Goal: Transaction & Acquisition: Book appointment/travel/reservation

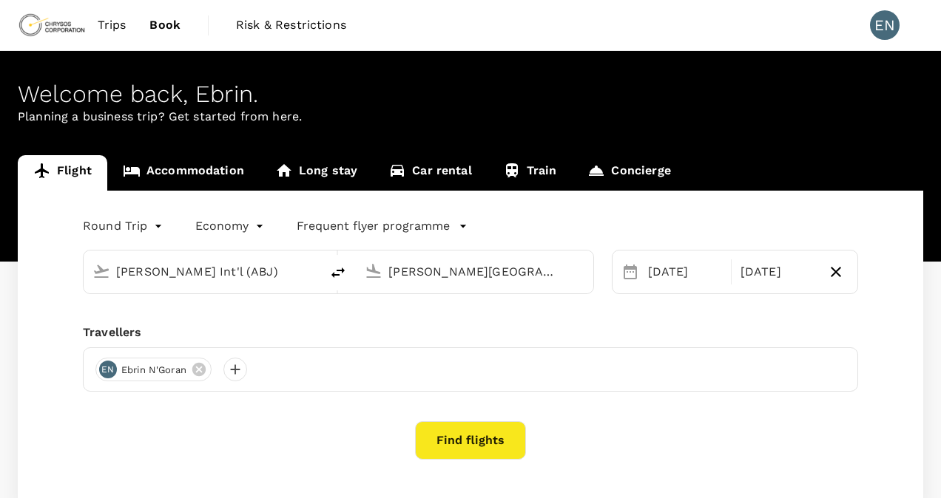
type input "[PERSON_NAME] Int'l (ABJ)"
type input "[PERSON_NAME][GEOGRAPHIC_DATA] (BKO)"
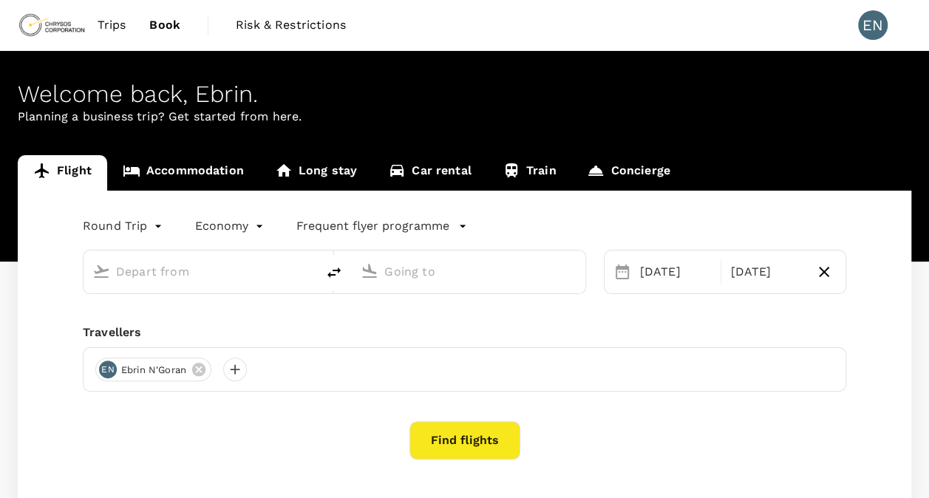
type input "Félix-Houphouët-Boigny Int'l (ABJ)"
type input "Modibo Keita International Airport (BKO)"
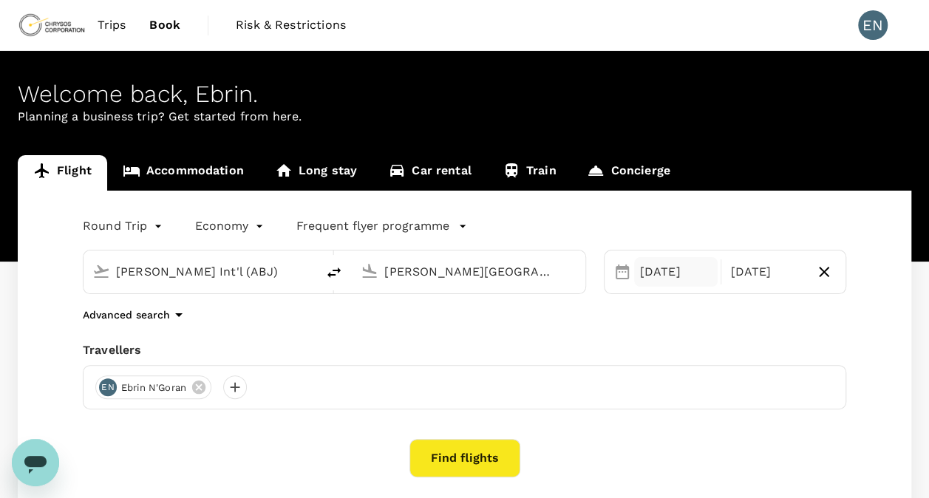
click at [652, 280] on div "17 Sep" at bounding box center [676, 272] width 84 height 30
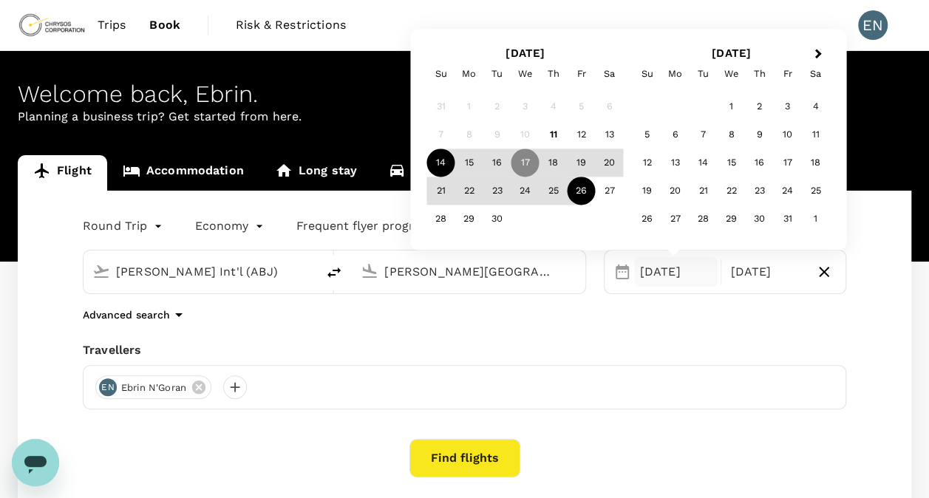
click at [447, 166] on div "14" at bounding box center [441, 163] width 28 height 28
click at [461, 193] on div "22" at bounding box center [470, 191] width 28 height 28
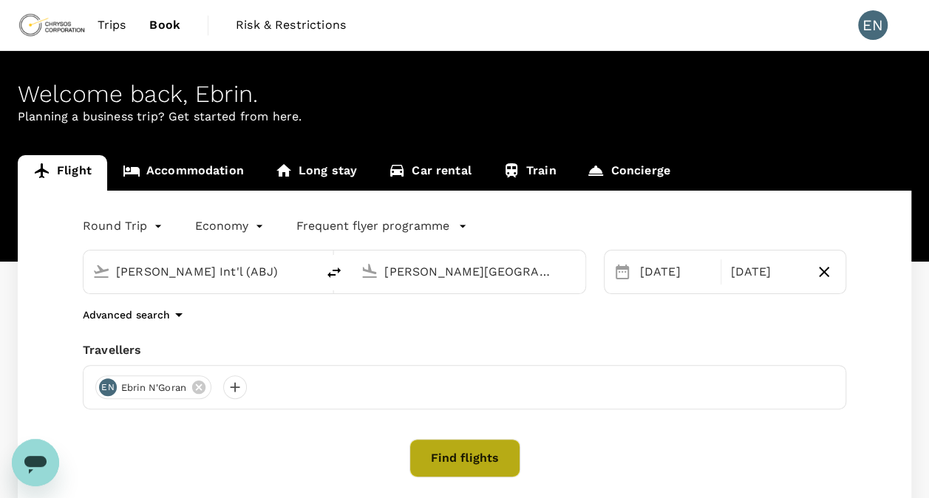
click at [443, 445] on button "Find flights" at bounding box center [465, 458] width 111 height 38
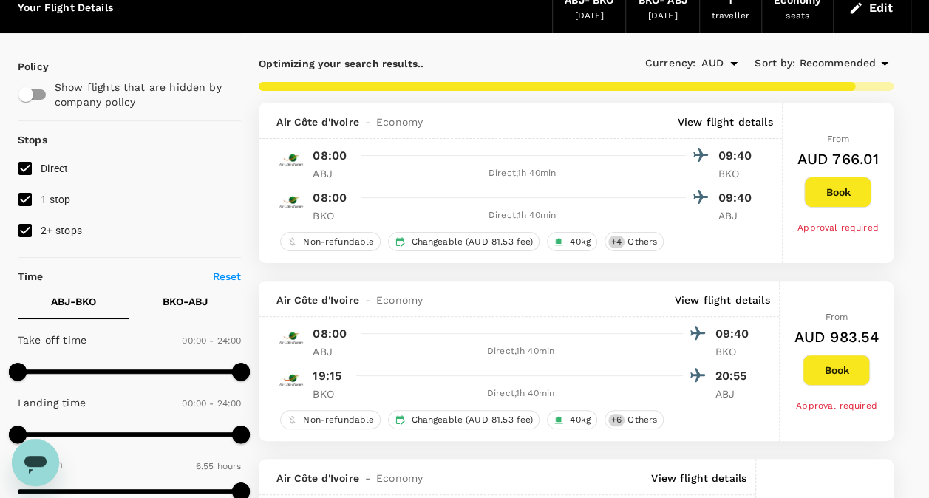
scroll to position [59, 0]
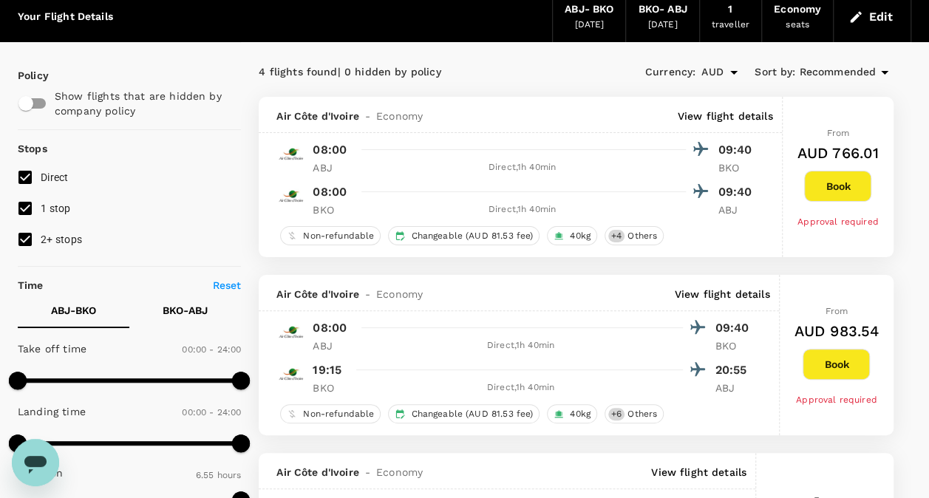
click at [545, 82] on div "4 flights found | 0 hidden by policy Currency : AUD Sort by : Recommended" at bounding box center [576, 72] width 635 height 25
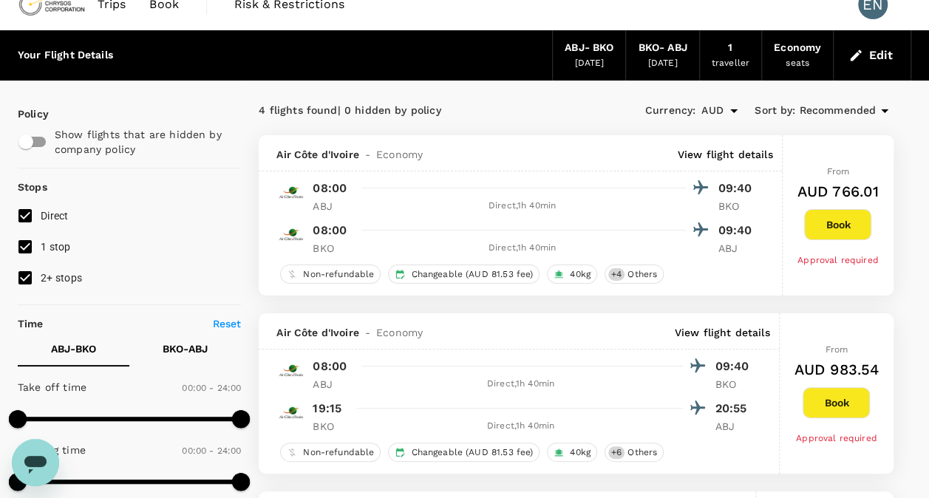
scroll to position [0, 0]
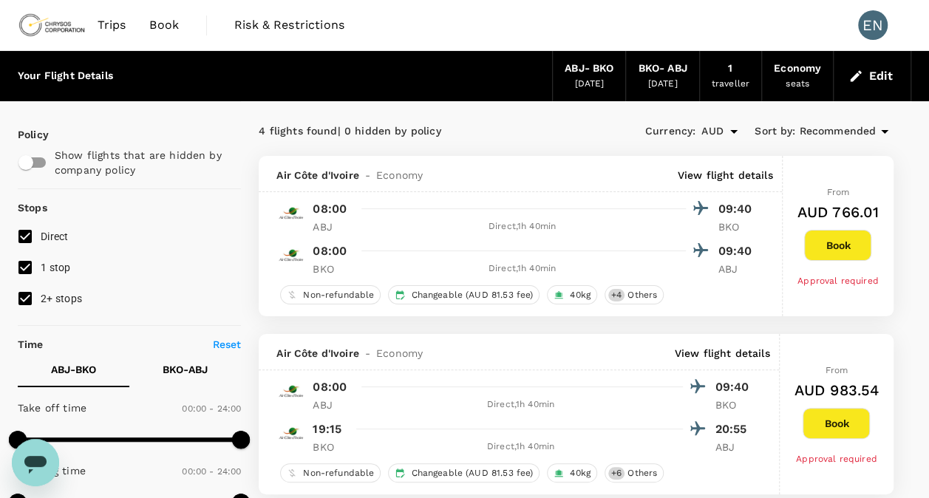
click at [161, 26] on span "Book" at bounding box center [164, 25] width 30 height 18
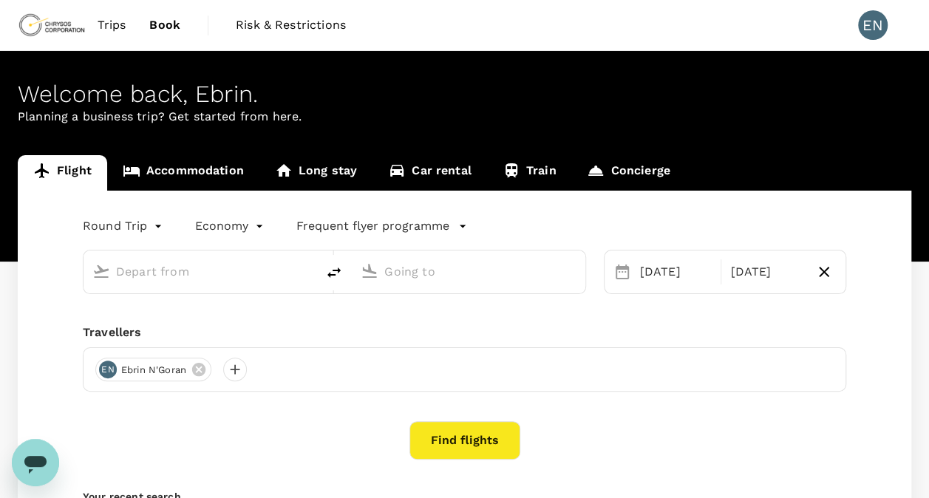
type input "Félix-Houphouët-Boigny Int'l (ABJ)"
type input "Modibo Keita International Airport (BKO)"
type input "Félix-Houphouët-Boigny Int'l (ABJ)"
type input "Modibo Keita International Airport (BKO)"
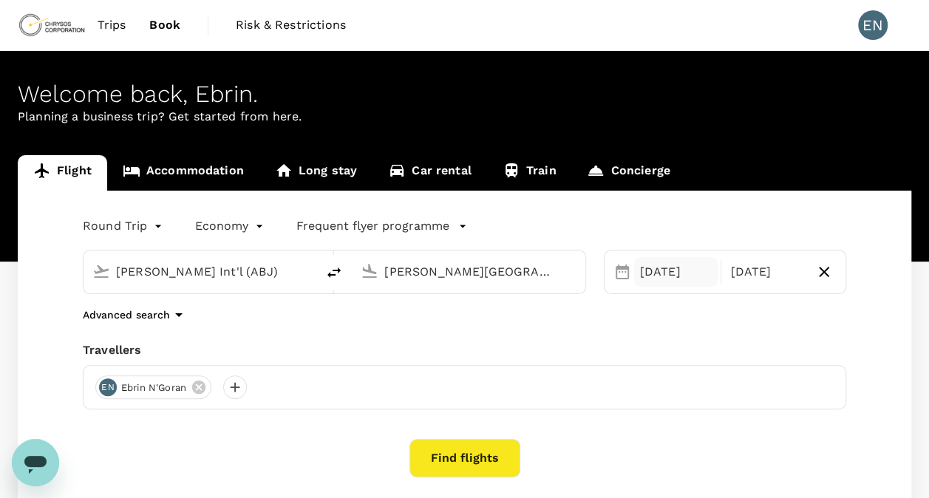
click at [663, 270] on div "14 Sep" at bounding box center [676, 272] width 84 height 30
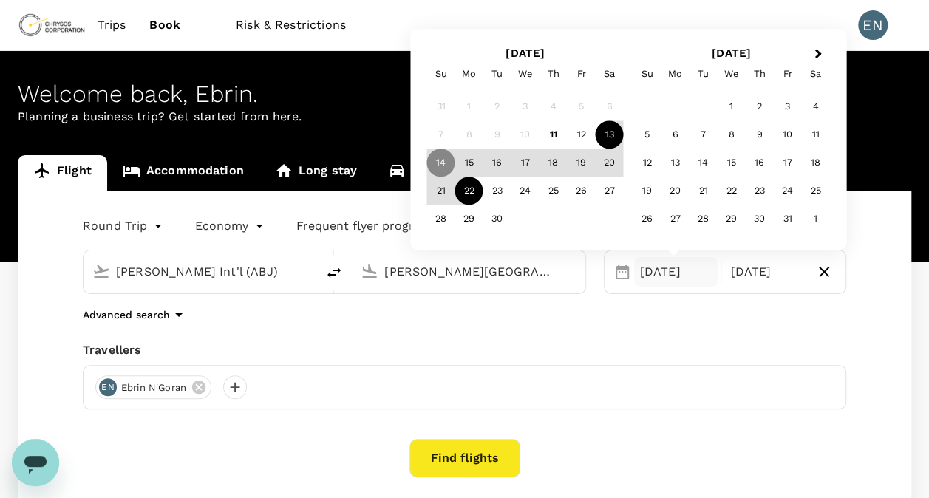
click at [611, 134] on div "13" at bounding box center [610, 135] width 28 height 28
click at [470, 200] on div "22" at bounding box center [470, 191] width 28 height 28
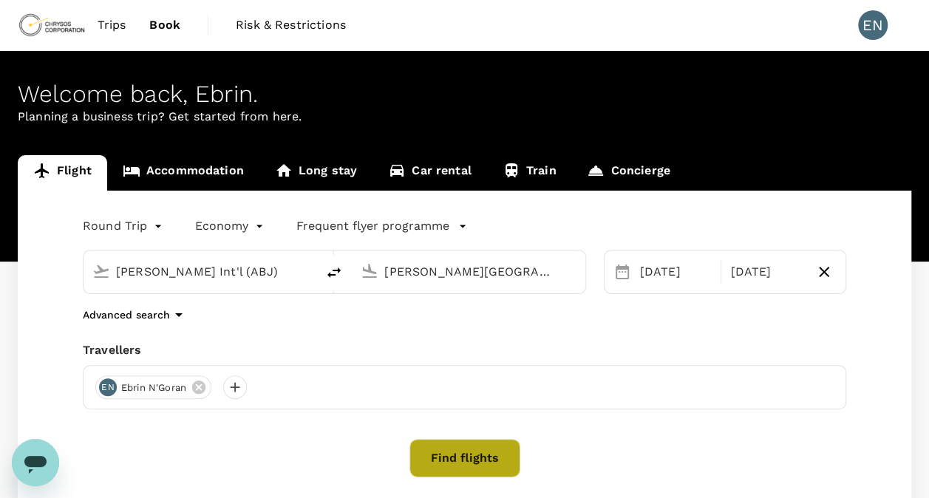
click at [487, 461] on button "Find flights" at bounding box center [465, 458] width 111 height 38
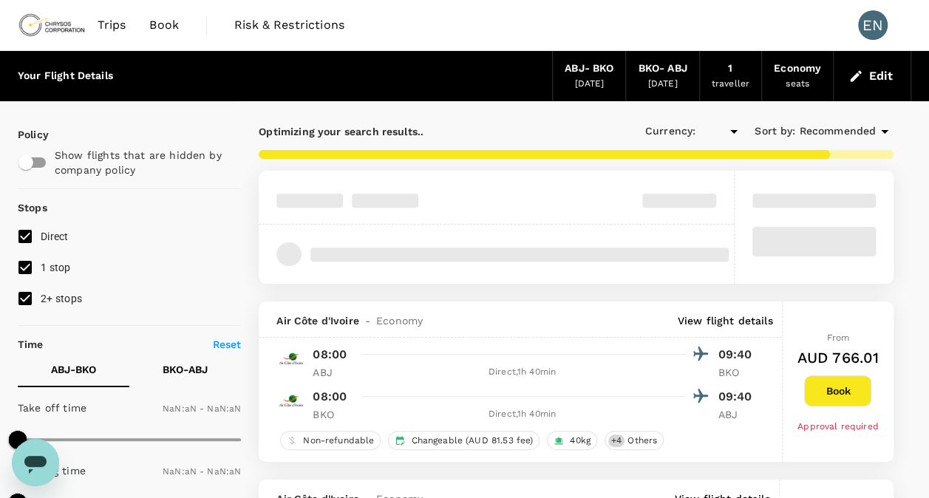
type input "AUD"
type input "1440"
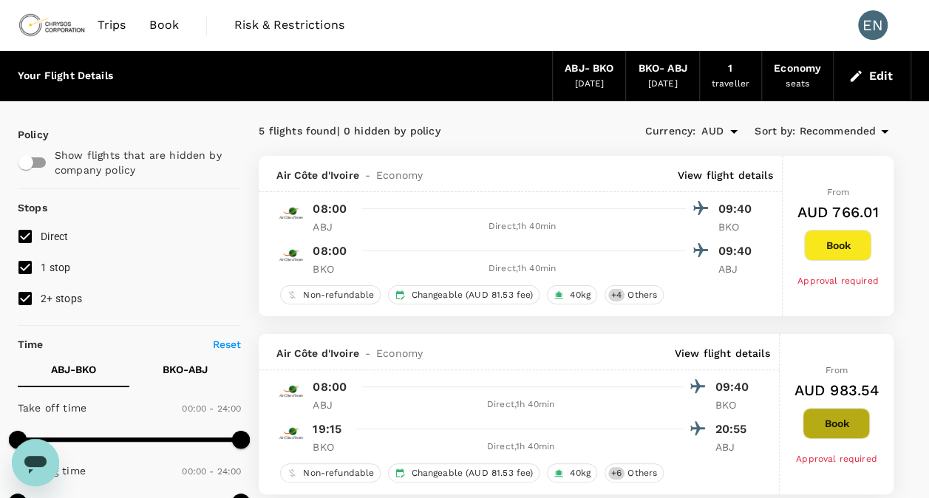
click at [849, 427] on button "Book" at bounding box center [836, 423] width 67 height 31
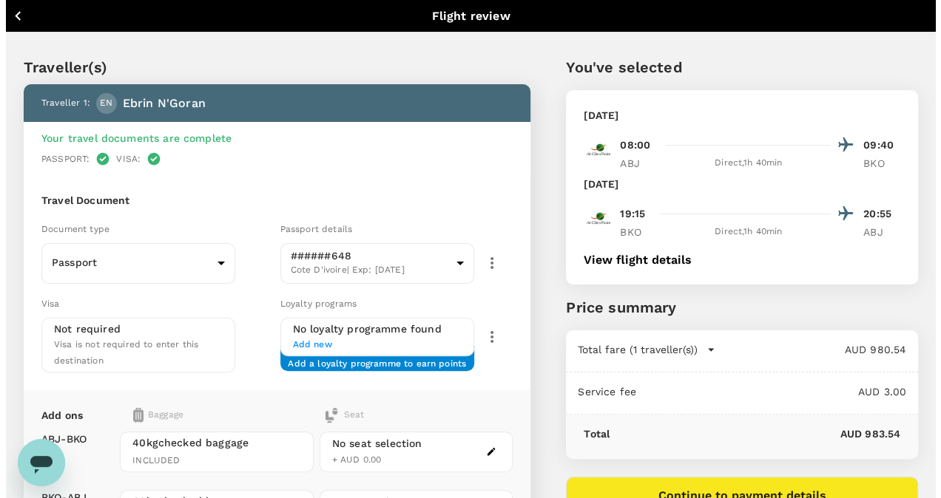
scroll to position [257, 0]
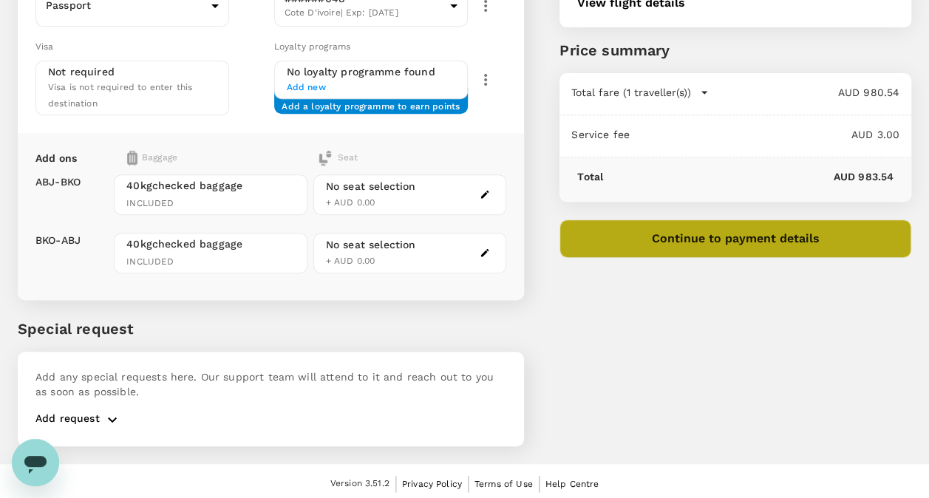
click at [768, 236] on button "Continue to payment details" at bounding box center [736, 239] width 352 height 38
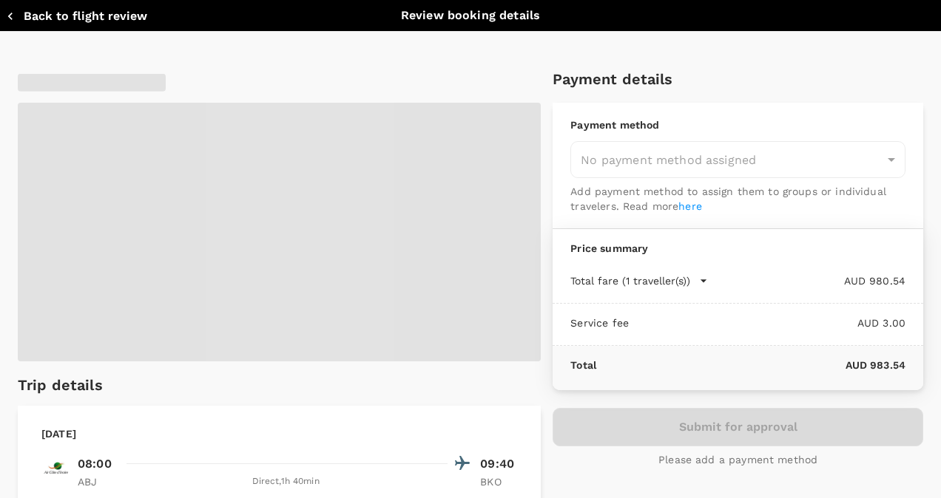
type input "9c4289b1-14a3-4119-8736-521306e5ca8f"
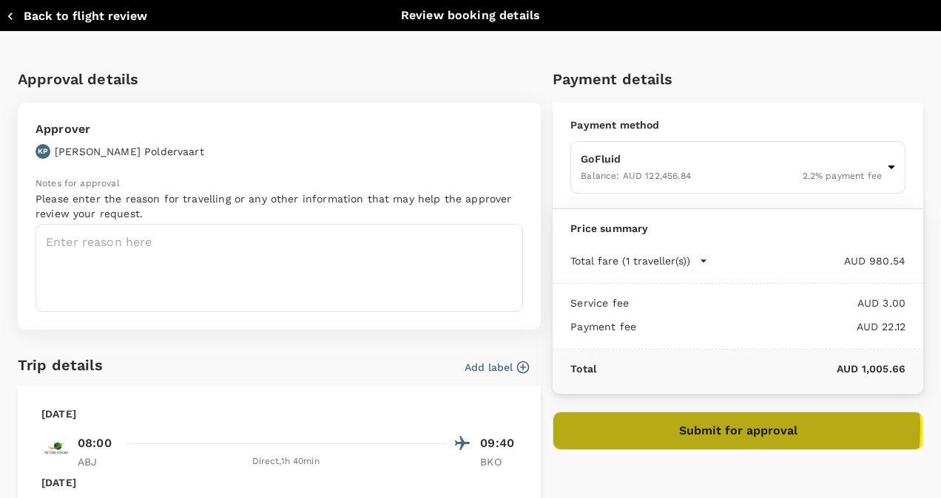
click at [701, 426] on button "Submit for approval" at bounding box center [737, 431] width 370 height 38
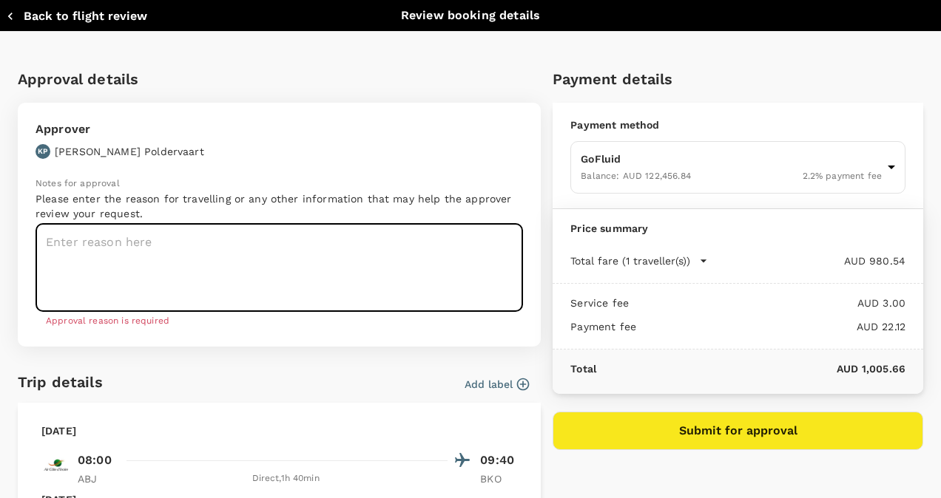
click at [84, 244] on textarea at bounding box center [278, 268] width 487 height 88
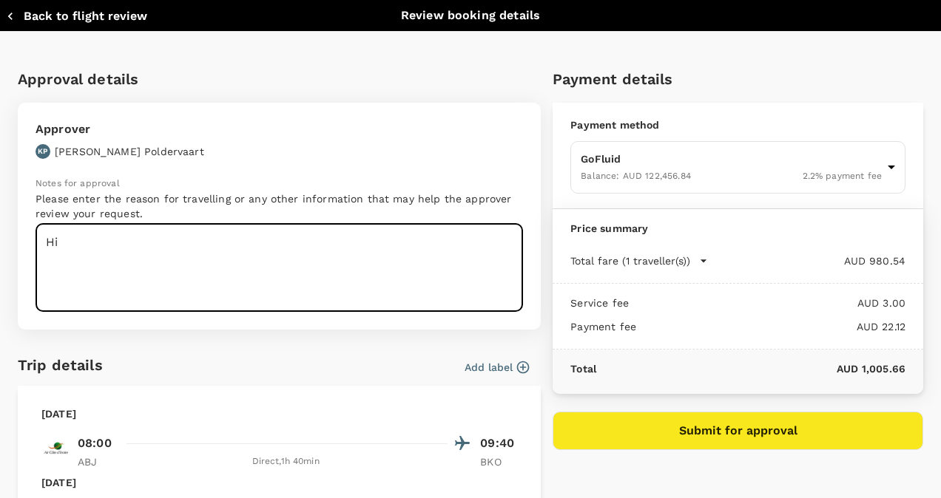
type textarea "H"
type textarea "Max50 deployment"
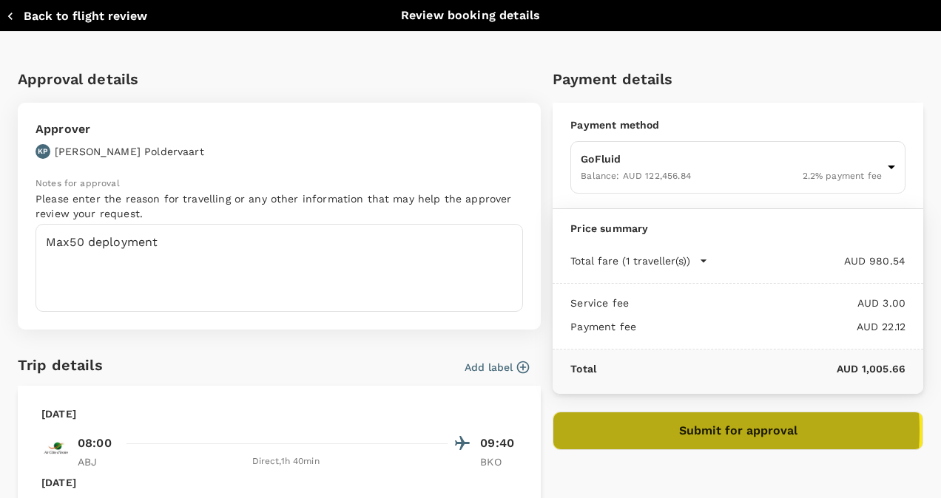
click at [667, 429] on button "Submit for approval" at bounding box center [737, 431] width 370 height 38
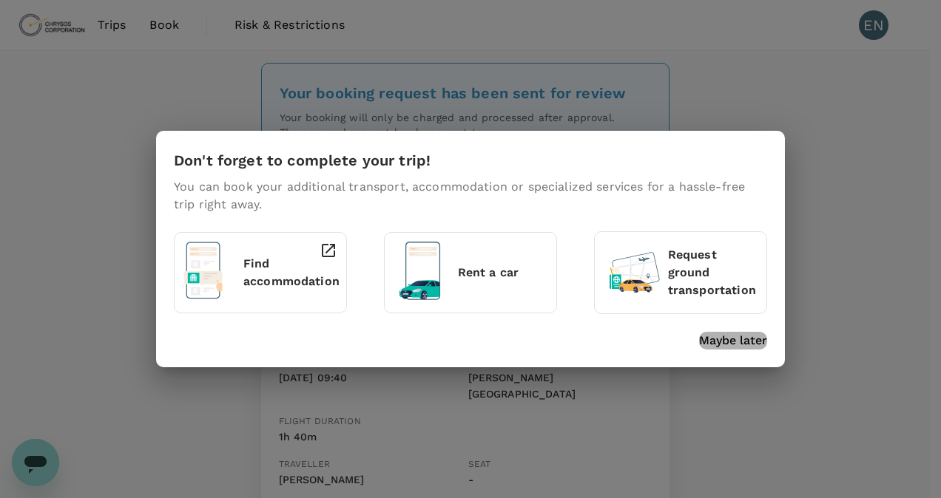
click at [738, 341] on p "Maybe later" at bounding box center [733, 341] width 68 height 18
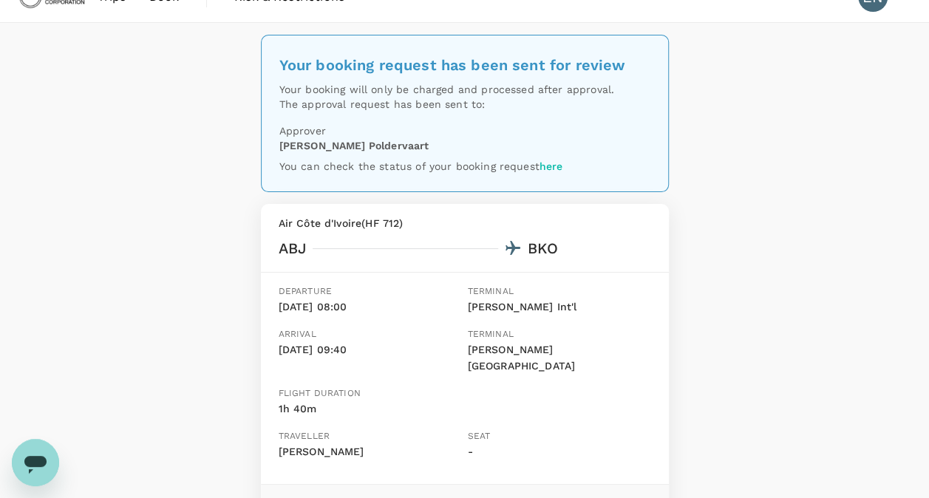
scroll to position [2, 0]
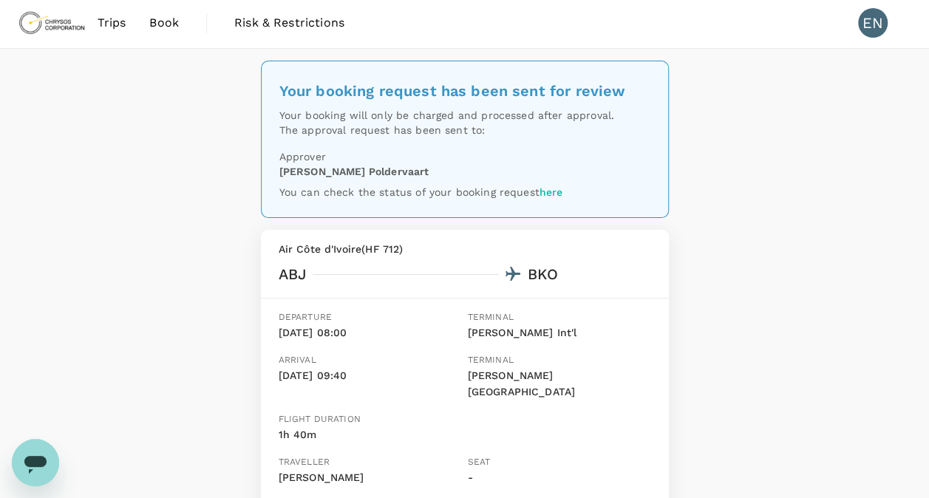
click at [170, 24] on span "Book" at bounding box center [164, 23] width 30 height 18
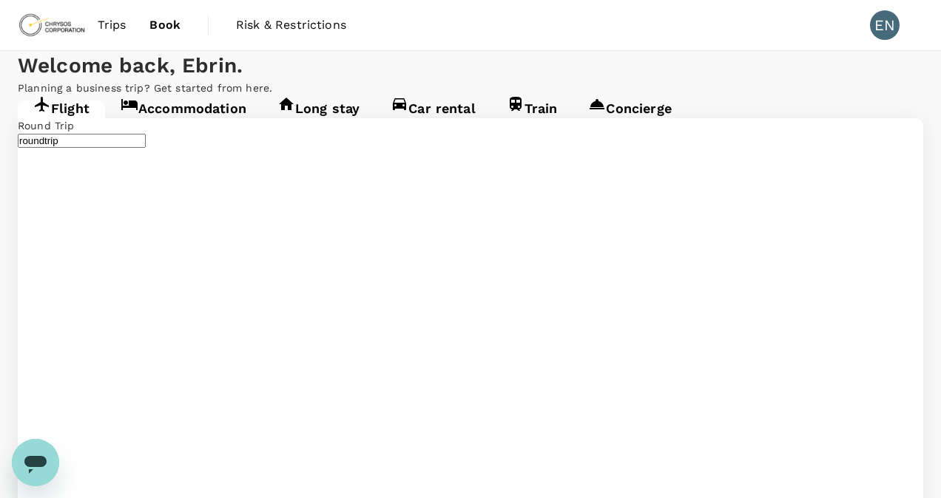
type input "Félix-Houphouët-Boigny Int'l (ABJ)"
type input "Modibo Keita International Airport (BKO)"
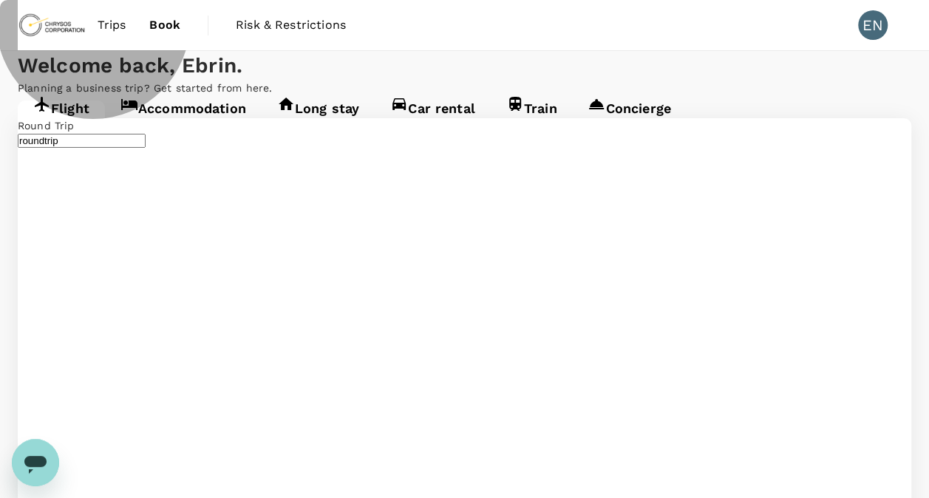
click at [200, 127] on link "Accommodation" at bounding box center [183, 114] width 157 height 27
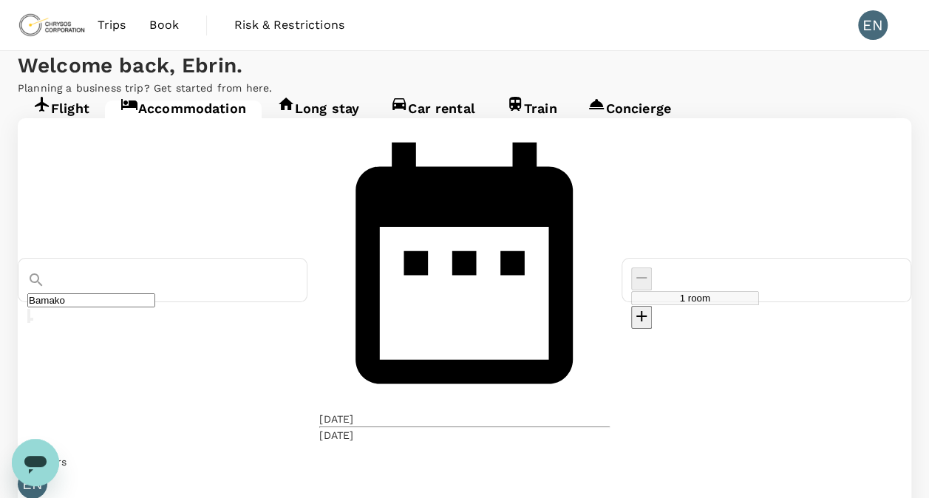
click at [353, 412] on div "13 Sep" at bounding box center [336, 419] width 34 height 15
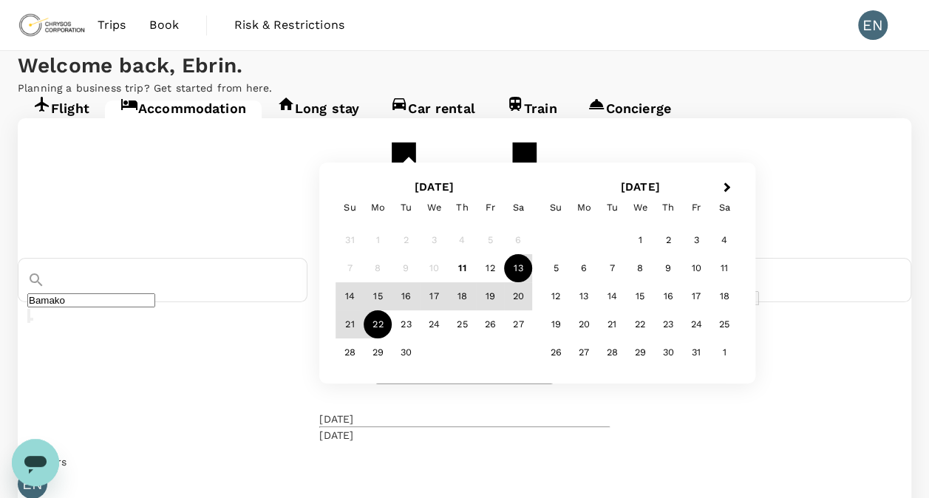
click at [533, 282] on div "13" at bounding box center [519, 268] width 28 height 28
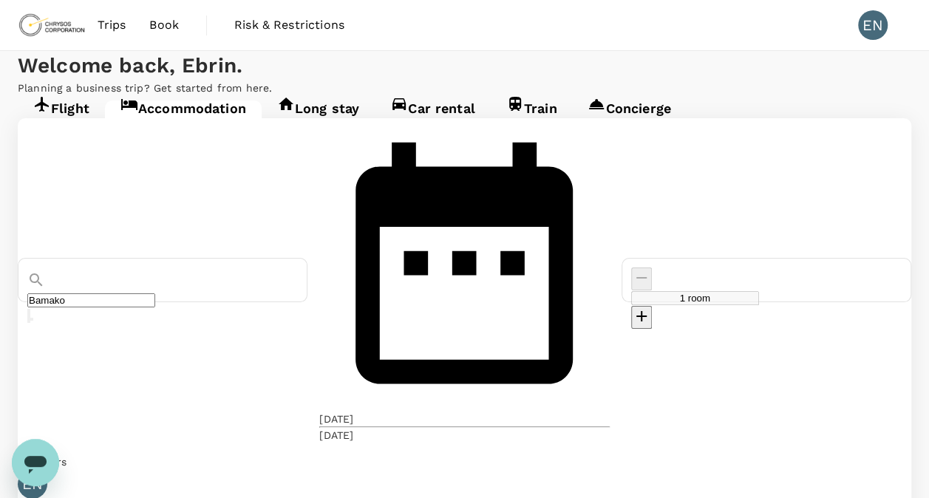
click at [353, 428] on div "22 Sep" at bounding box center [336, 435] width 34 height 15
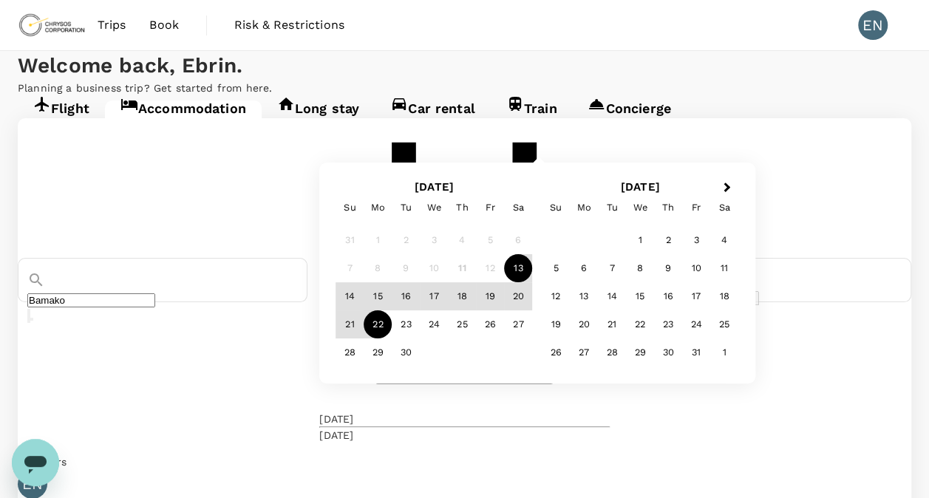
click at [533, 282] on div "13" at bounding box center [519, 268] width 28 height 28
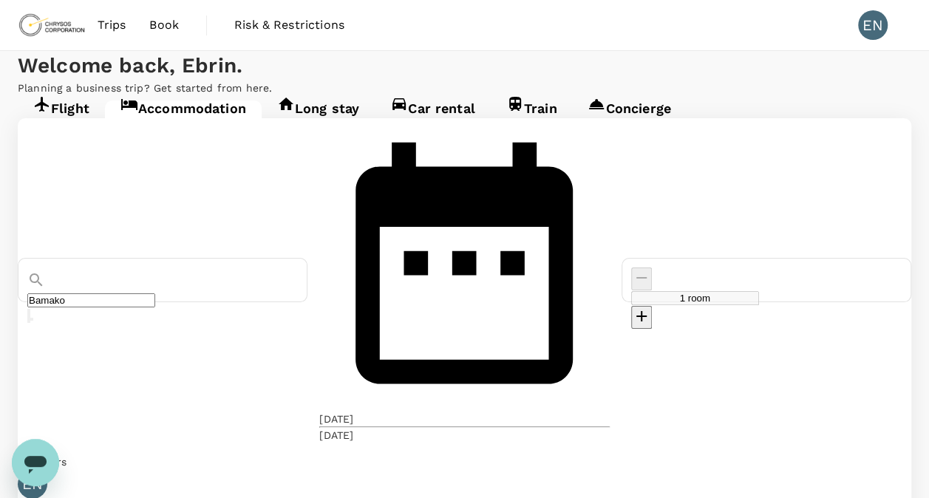
click at [353, 428] on div "22 Sep" at bounding box center [336, 435] width 34 height 15
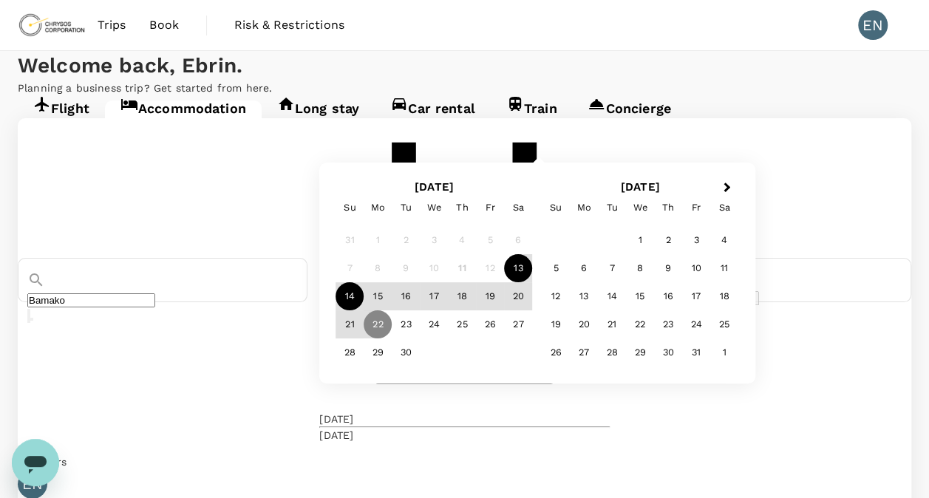
click at [365, 311] on div "14" at bounding box center [350, 296] width 28 height 28
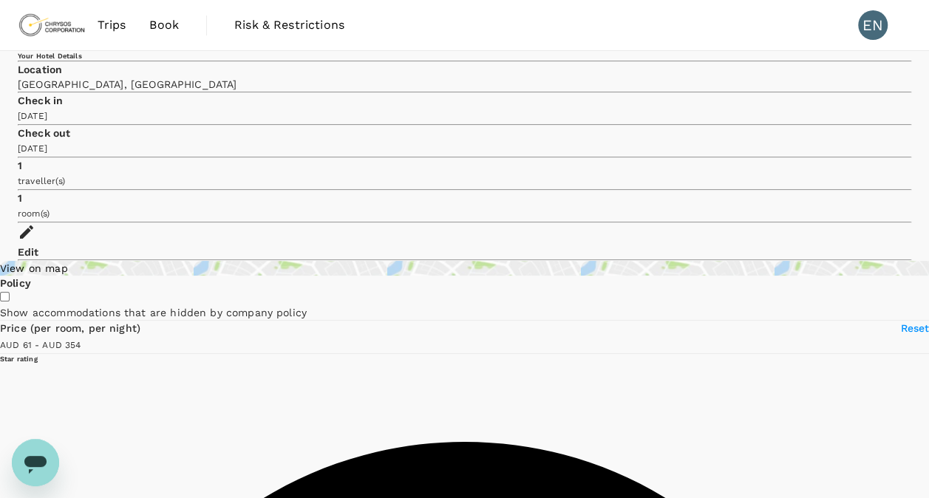
type input "353.1"
type input "AUD"
type input "530.1"
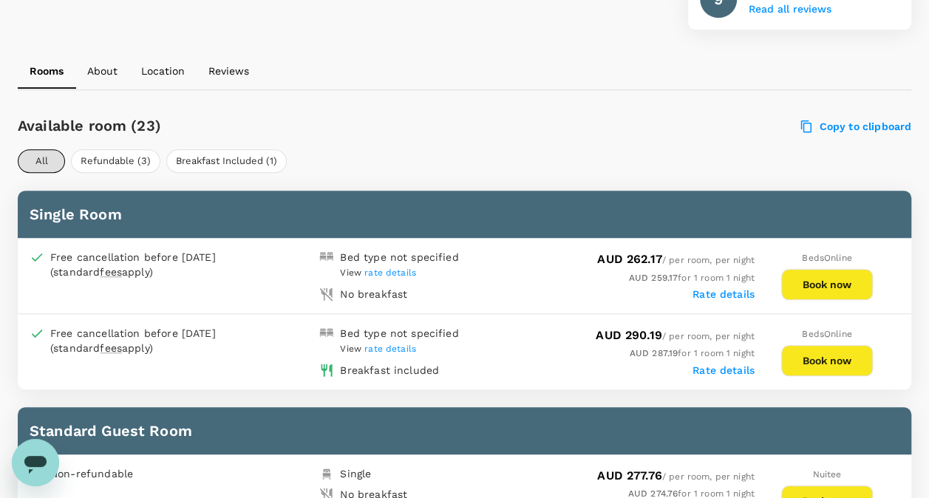
scroll to position [554, 0]
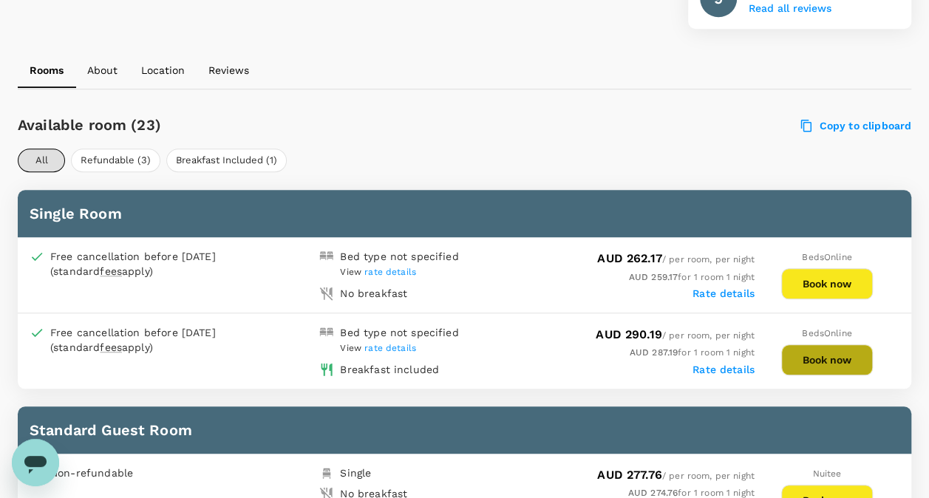
click at [830, 358] on button "Book now" at bounding box center [828, 360] width 92 height 31
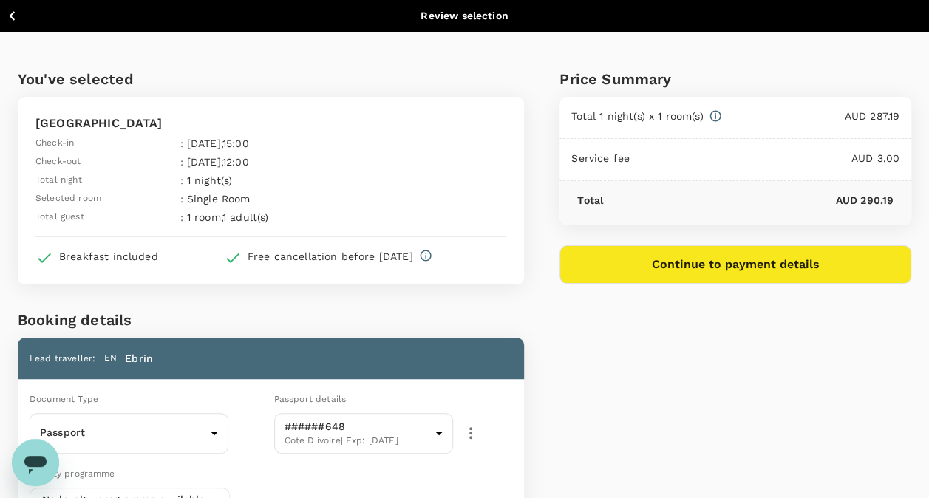
click at [744, 270] on button "Continue to payment details" at bounding box center [736, 265] width 352 height 38
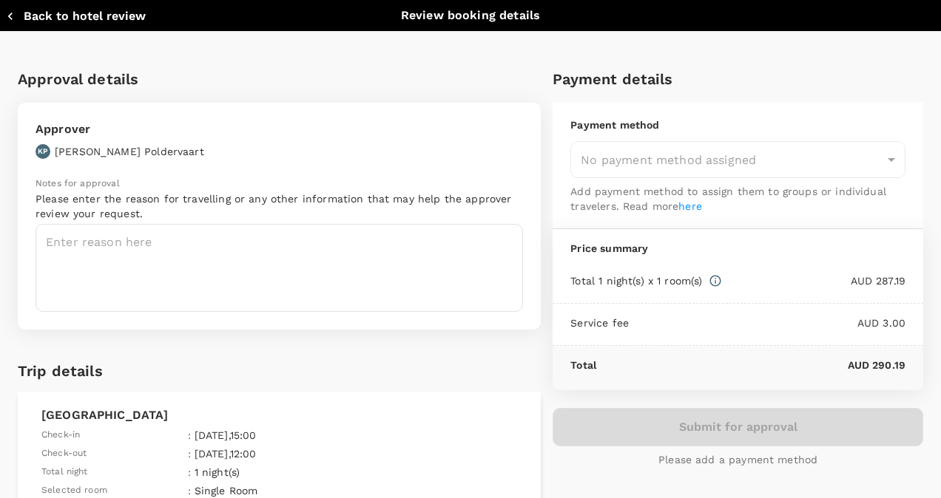
type input "9c4289b1-14a3-4119-8736-521306e5ca8f"
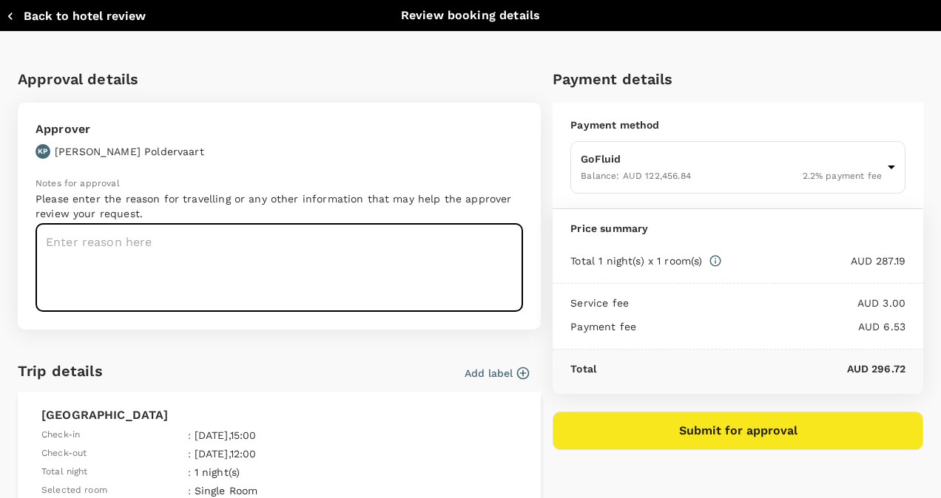
click at [96, 236] on textarea at bounding box center [278, 268] width 487 height 88
type textarea "Max50 deployment"
click at [707, 430] on button "Submit for approval" at bounding box center [737, 431] width 370 height 38
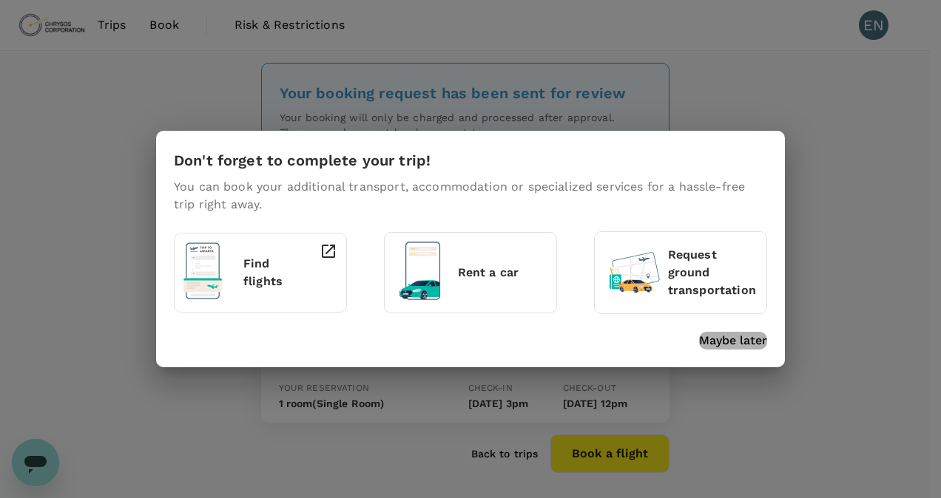
click at [745, 339] on p "Maybe later" at bounding box center [733, 341] width 68 height 18
